Goal: Task Accomplishment & Management: Complete application form

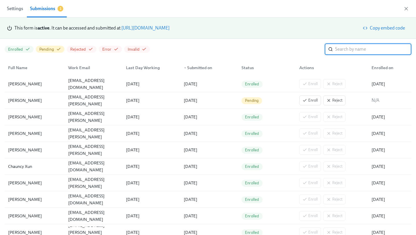
scroll to position [0, 694]
click at [166, 80] on div "[DATE]" at bounding box center [150, 84] width 58 height 12
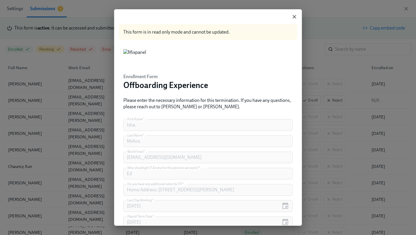
click at [297, 14] on icon "button" at bounding box center [295, 17] width 6 height 6
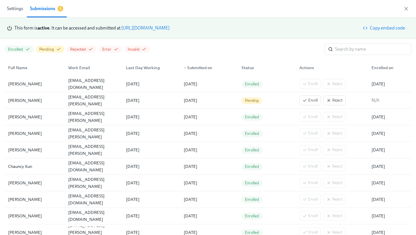
click at [170, 27] on link "[URL][DOMAIN_NAME]" at bounding box center [145, 27] width 48 height 5
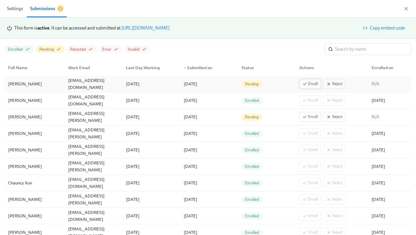
click at [318, 86] on button "Enroll" at bounding box center [310, 84] width 22 height 10
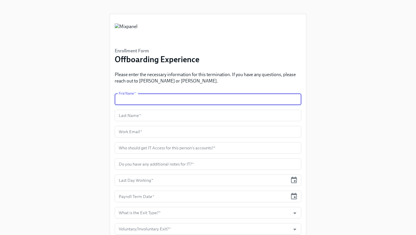
click at [189, 103] on input "text" at bounding box center [208, 99] width 187 height 12
type input "Isha"
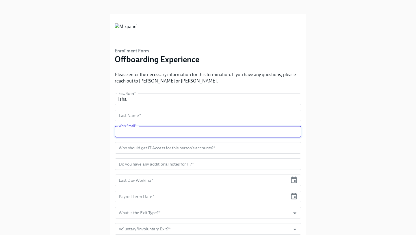
click at [151, 129] on input "text" at bounding box center [208, 132] width 187 height 12
paste input "[EMAIL_ADDRESS][DOMAIN_NAME]"
type input "[EMAIL_ADDRESS][DOMAIN_NAME]"
click at [154, 112] on input "text" at bounding box center [208, 116] width 187 height 12
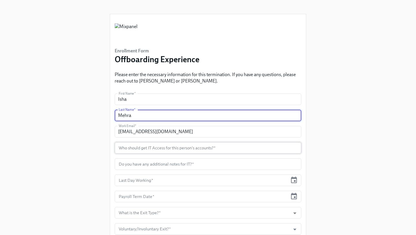
type input "Mehra"
click at [154, 150] on input "text" at bounding box center [208, 148] width 187 height 12
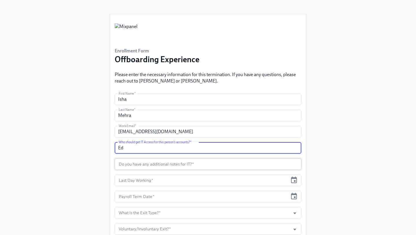
type input "Ed"
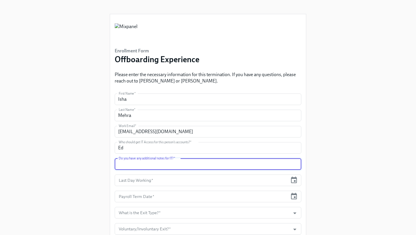
click at [186, 167] on input "text" at bounding box center [208, 164] width 187 height 12
type input "This is a ticket updating Isha's last day to 10/03"
click at [292, 177] on icon "button" at bounding box center [294, 179] width 6 height 7
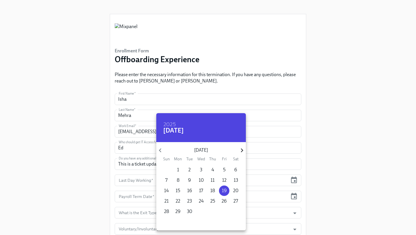
click at [243, 149] on icon "button" at bounding box center [242, 150] width 8 height 8
click at [226, 170] on span "3" at bounding box center [224, 169] width 10 height 6
type input "[DATE]"
click at [290, 196] on div at bounding box center [208, 117] width 416 height 235
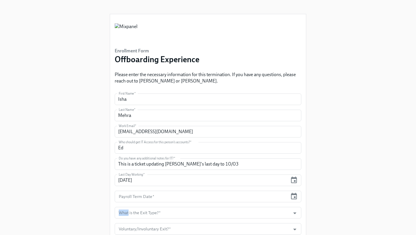
click at [290, 196] on div "Payroll Term Date *" at bounding box center [208, 196] width 187 height 12
click at [294, 195] on icon "button" at bounding box center [294, 195] width 6 height 7
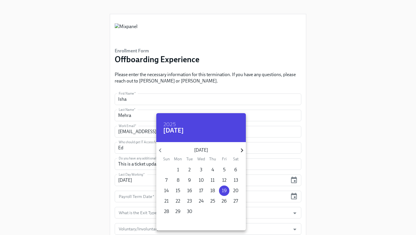
click at [244, 149] on icon "button" at bounding box center [242, 150] width 8 height 8
click at [226, 168] on span "3" at bounding box center [224, 169] width 10 height 6
type input "[DATE]"
click at [263, 196] on div at bounding box center [208, 117] width 416 height 235
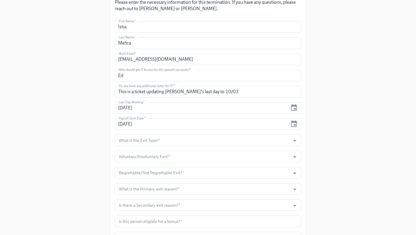
scroll to position [80, 0]
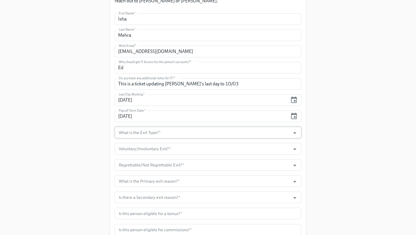
click at [278, 136] on input "What is the Exit Type?   *" at bounding box center [203, 133] width 170 height 12
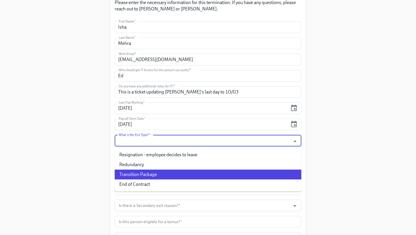
scroll to position [77, 0]
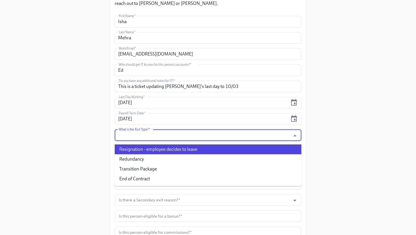
click at [201, 147] on li "Resignation - employee decides to leave" at bounding box center [208, 149] width 187 height 10
type input "Resignation - employee decides to leave"
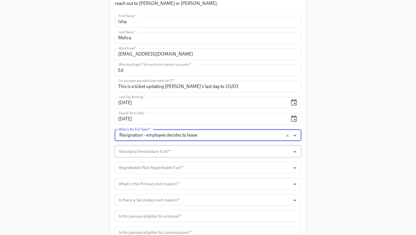
click at [193, 156] on input "Voluntary/Involuntary Exit?   *" at bounding box center [203, 151] width 170 height 12
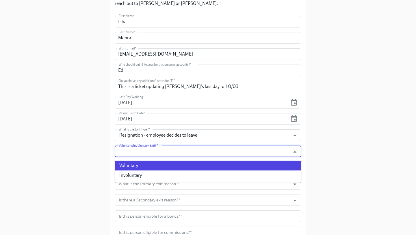
click at [177, 166] on li "Voluntary" at bounding box center [208, 165] width 187 height 10
type input "Voluntary"
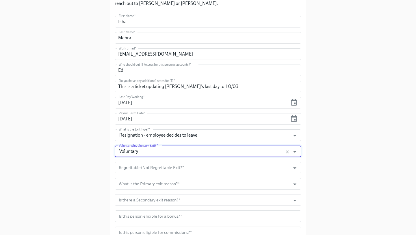
click at [177, 166] on input "Regrettable/Not Regrettable Exit?   *" at bounding box center [203, 168] width 170 height 12
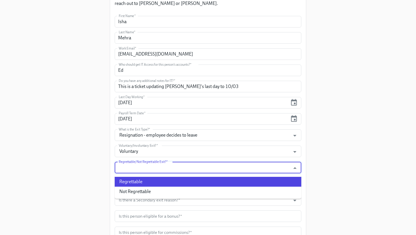
click at [166, 180] on li "Regrettable" at bounding box center [208, 182] width 187 height 10
type input "Regrettable"
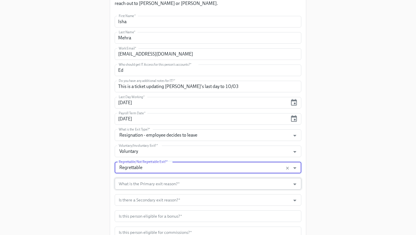
click at [168, 183] on input "What is the Primary exit reason?   *" at bounding box center [203, 184] width 170 height 12
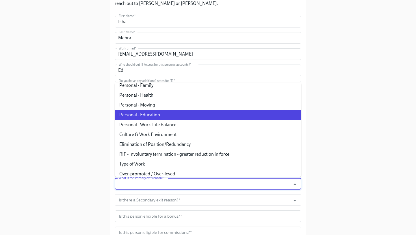
scroll to position [93, 0]
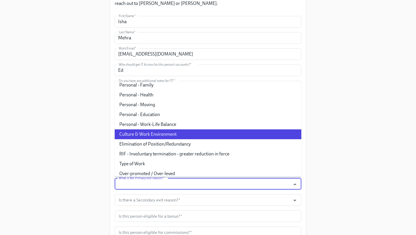
click at [166, 132] on li "Culture & Work Environment" at bounding box center [208, 134] width 187 height 10
type input "Culture & Work Environment"
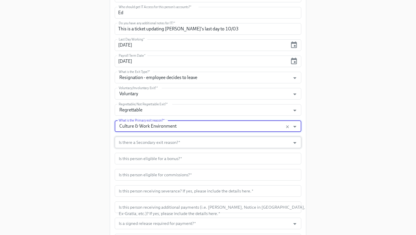
scroll to position [135, 0]
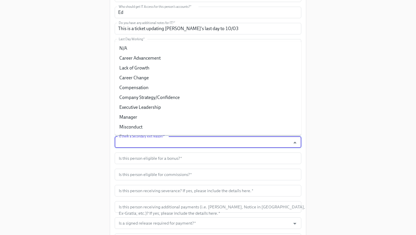
click at [167, 139] on input "Is there a Secondary exit reason?   *" at bounding box center [203, 142] width 170 height 12
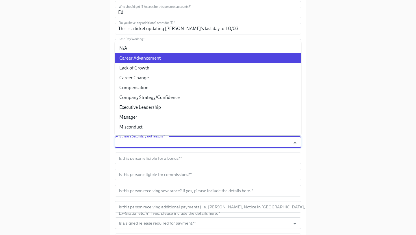
click at [153, 54] on li "Career Advancement" at bounding box center [208, 58] width 187 height 10
click at [169, 141] on input "Career Advancement" at bounding box center [203, 142] width 170 height 12
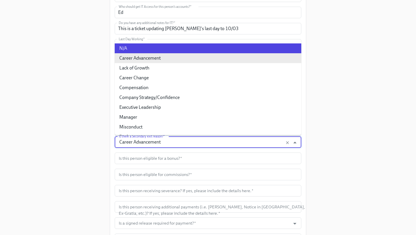
click at [167, 49] on li "N/A" at bounding box center [208, 48] width 187 height 10
type input "N/A"
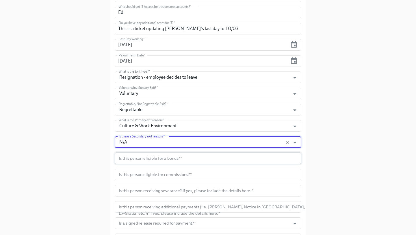
click at [161, 159] on input "text" at bounding box center [208, 158] width 187 height 12
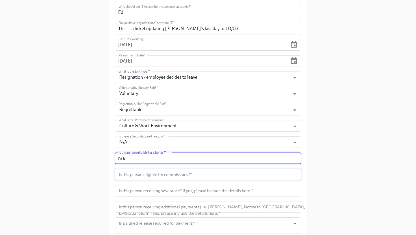
type input "n/a"
click at [178, 178] on input "text" at bounding box center [208, 174] width 187 height 12
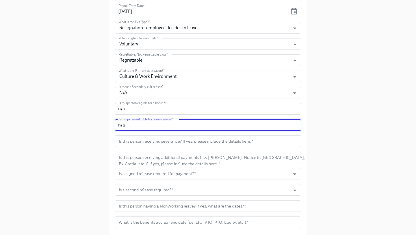
scroll to position [191, 0]
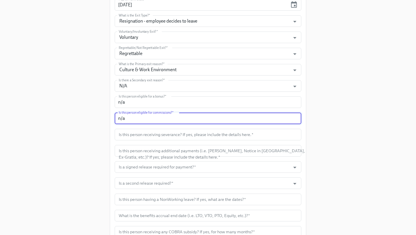
type input "n/a"
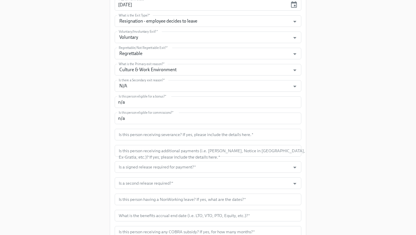
click at [167, 140] on form "First Name   * Isha First Name * Last Name   * Mehra Last Name * Work Email   *…" at bounding box center [208, 110] width 187 height 416
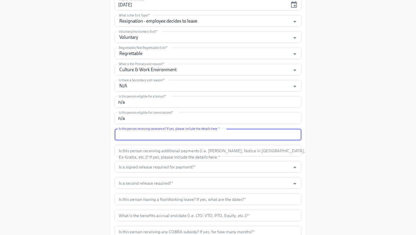
click at [162, 138] on input "text" at bounding box center [208, 135] width 187 height 12
type input "No"
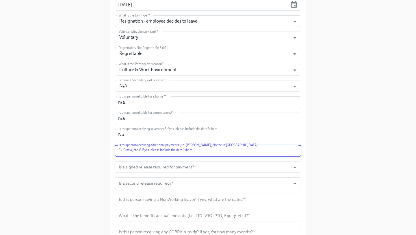
click at [195, 154] on input "text" at bounding box center [208, 151] width 187 height 12
type input "No"
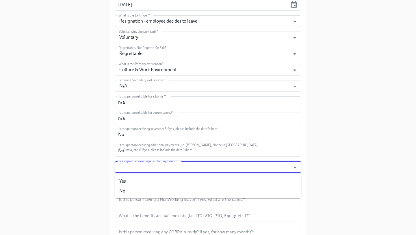
click at [206, 170] on input "Is a signed release required for payment?   *" at bounding box center [203, 167] width 170 height 12
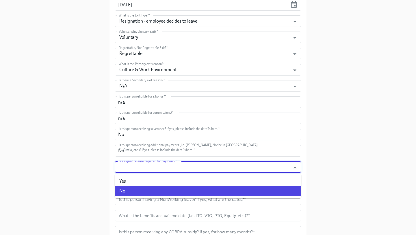
click at [168, 188] on li "No" at bounding box center [208, 191] width 187 height 10
type input "No"
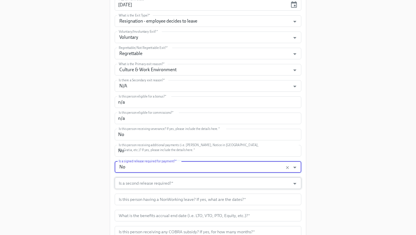
click at [166, 186] on input "Is a second release required?   *" at bounding box center [203, 183] width 170 height 12
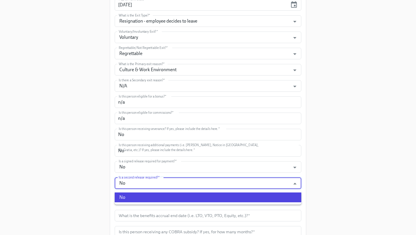
click at [200, 199] on li "No" at bounding box center [208, 197] width 187 height 10
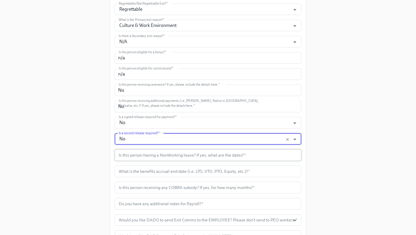
scroll to position [241, 0]
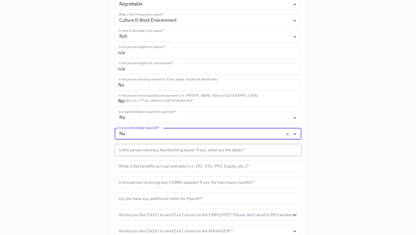
type input "No"
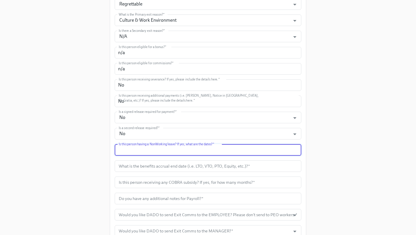
click at [195, 152] on input "text" at bounding box center [208, 150] width 187 height 12
type input "No"
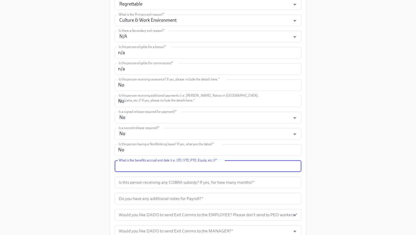
click at [209, 166] on input "text" at bounding box center [208, 166] width 187 height 12
type input "0"
type input "10/03"
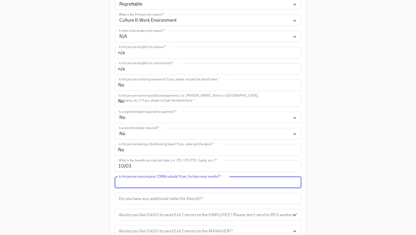
click at [219, 182] on input "text" at bounding box center [208, 182] width 187 height 12
type input "No"
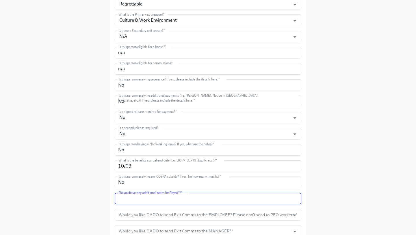
click at [196, 198] on input "text" at bounding box center [208, 198] width 187 height 12
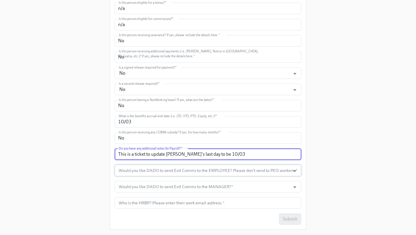
scroll to position [288, 0]
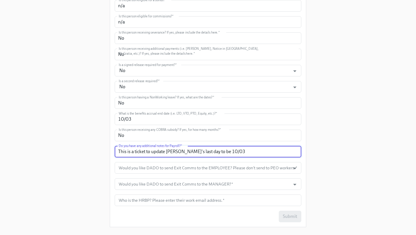
type input "This is a ticket to update Isha's last day to be 10/03"
click at [237, 162] on form "First Name   * Isha First Name * Last Name   * Mehra Last Name * Work Email   *…" at bounding box center [208, 14] width 187 height 416
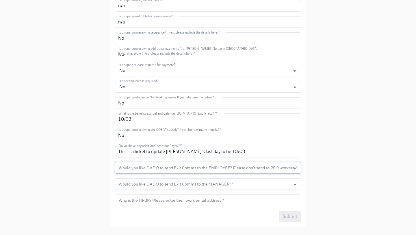
click at [234, 173] on input "Would you like DADO to send Exit Comms to the EMPLOYEE? Please don't send to PE…" at bounding box center [203, 168] width 170 height 12
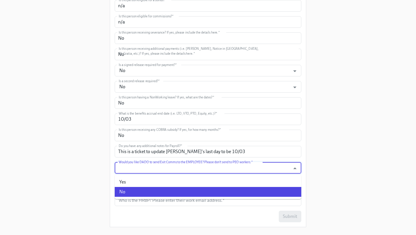
click at [195, 198] on ul "Yes No" at bounding box center [208, 187] width 187 height 24
click at [199, 192] on li "No" at bounding box center [208, 192] width 187 height 10
type input "No"
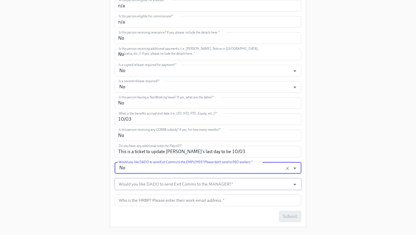
click at [194, 183] on input "Would you like DADO to send Exit Comms to the MANAGER?   *" at bounding box center [203, 184] width 170 height 12
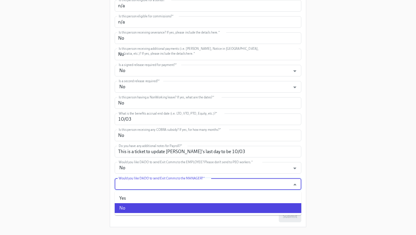
click at [178, 208] on li "No" at bounding box center [208, 208] width 187 height 10
type input "No"
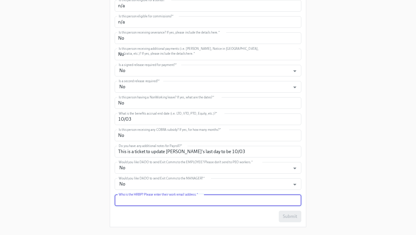
click at [179, 199] on input "text" at bounding box center [208, 200] width 187 height 12
type input "[EMAIL_ADDRESS][DOMAIN_NAME]"
click at [295, 216] on span "Submit" at bounding box center [290, 216] width 14 height 6
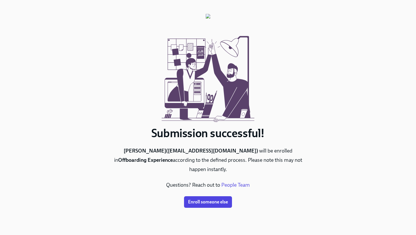
scroll to position [0, 0]
